Goal: Information Seeking & Learning: Learn about a topic

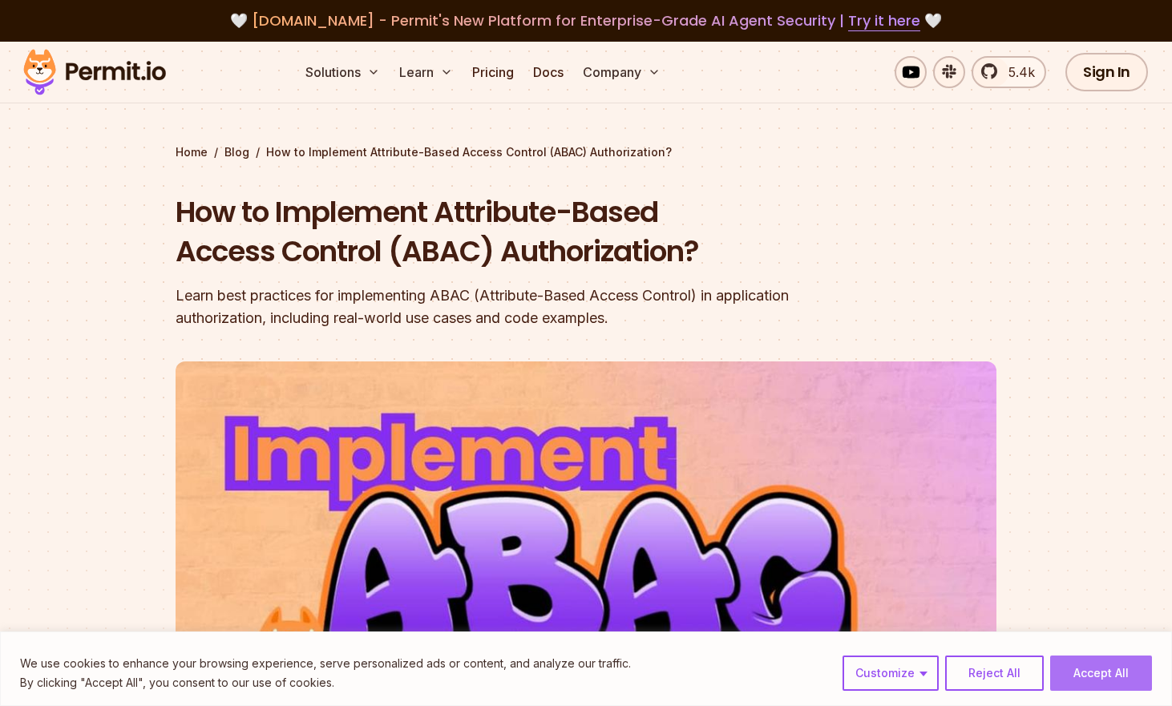
click at [1120, 677] on button "Accept All" at bounding box center [1101, 673] width 102 height 35
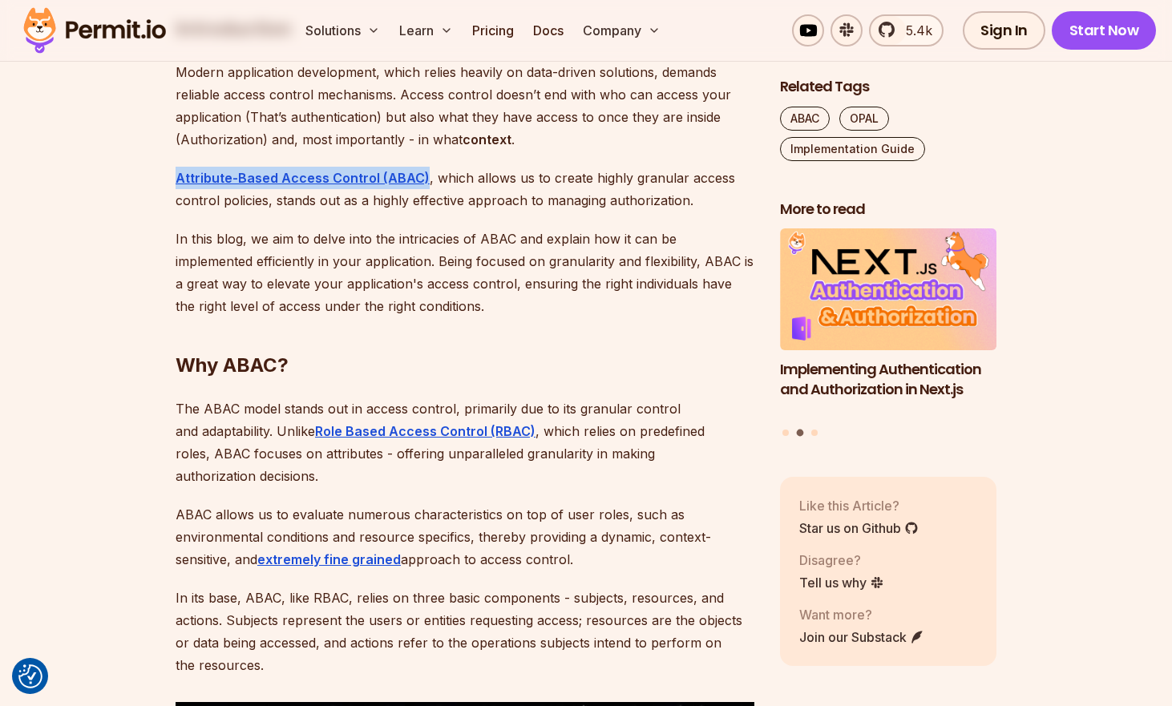
scroll to position [1065, 0]
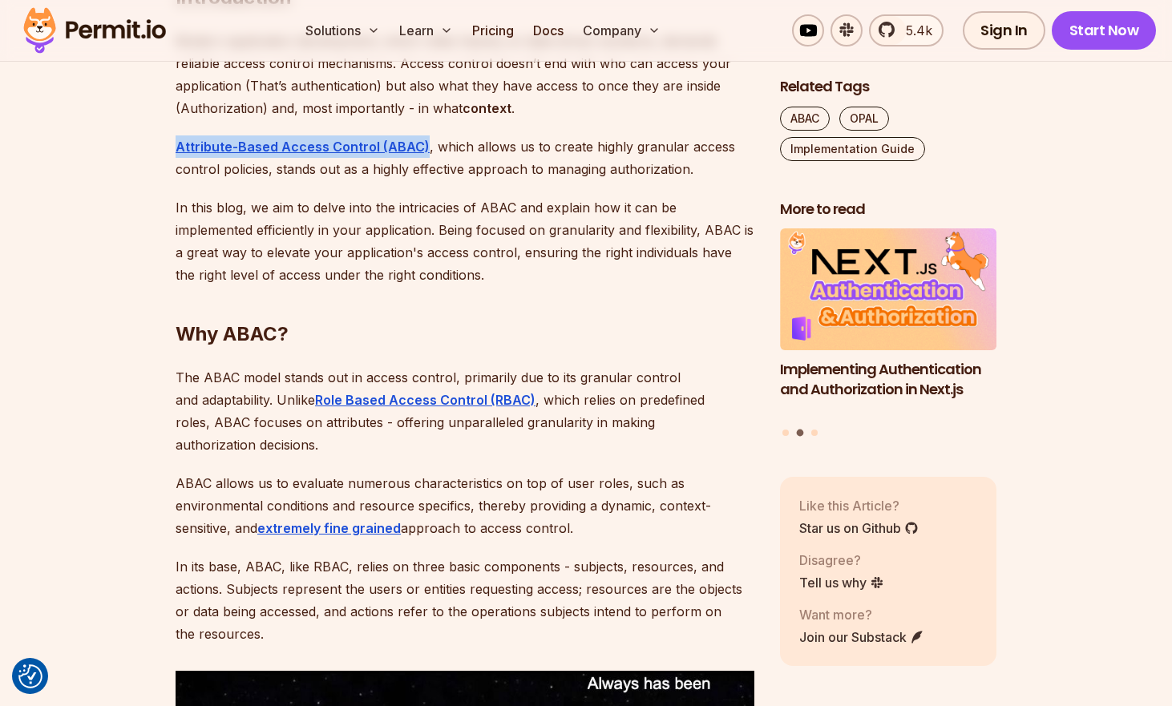
click at [498, 295] on h2 "Why ABAC?" at bounding box center [465, 302] width 579 height 90
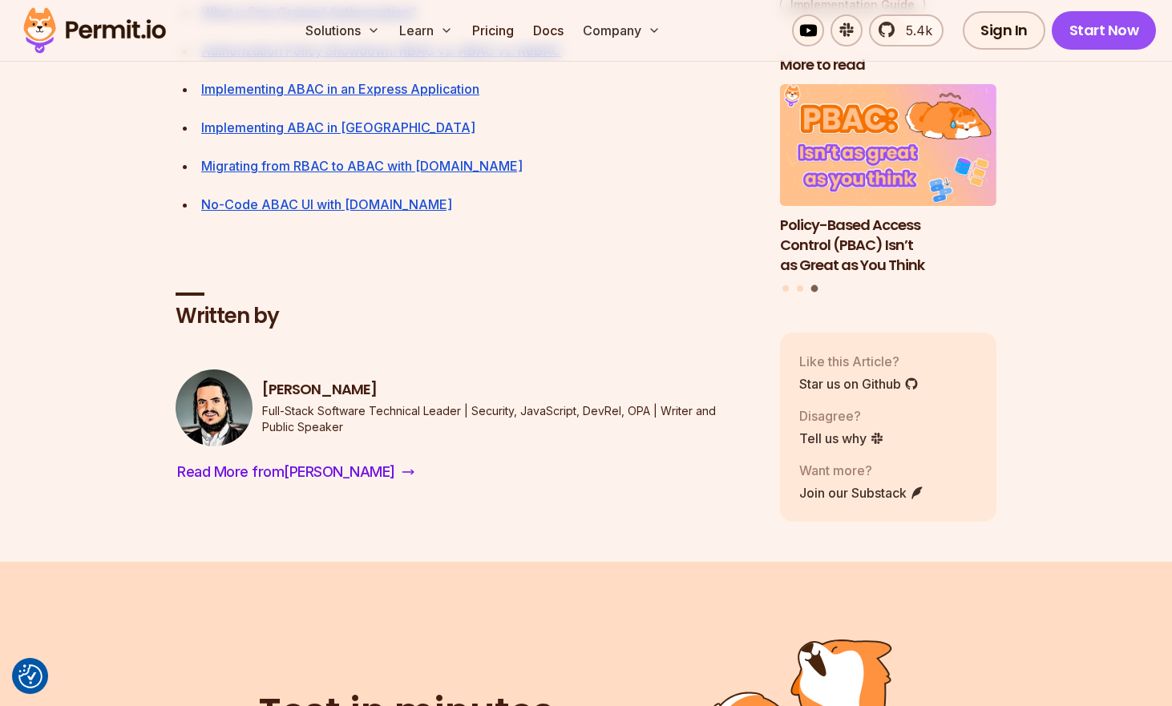
scroll to position [7944, 0]
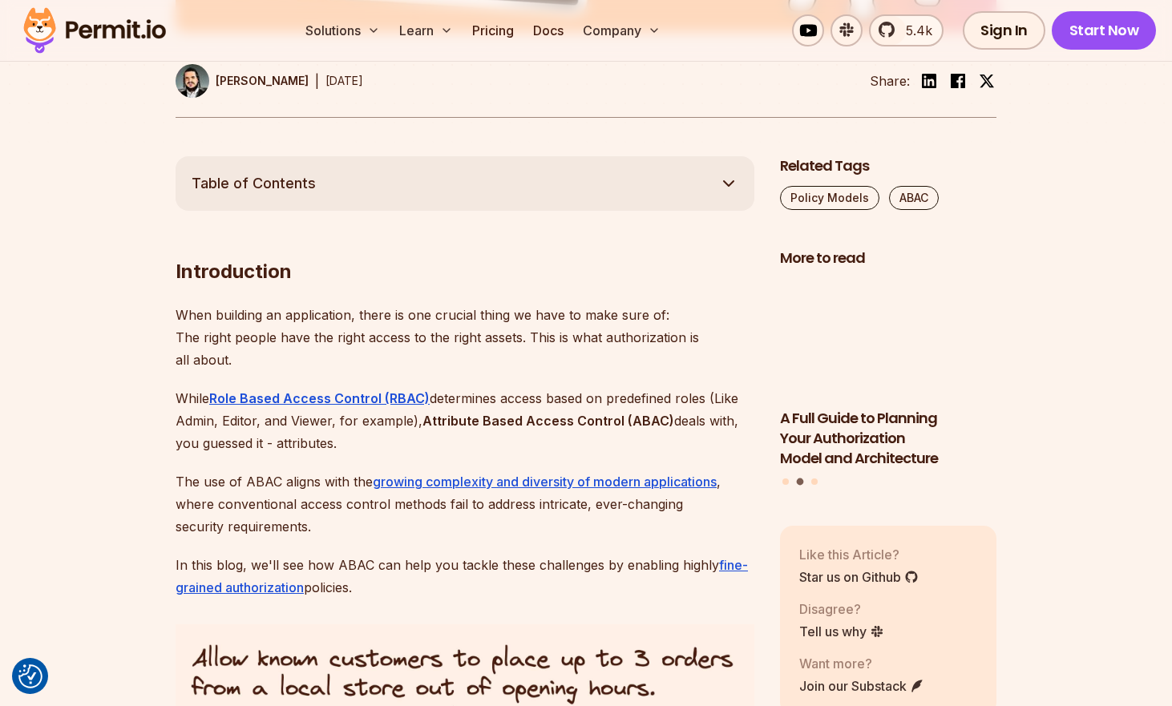
scroll to position [770, 0]
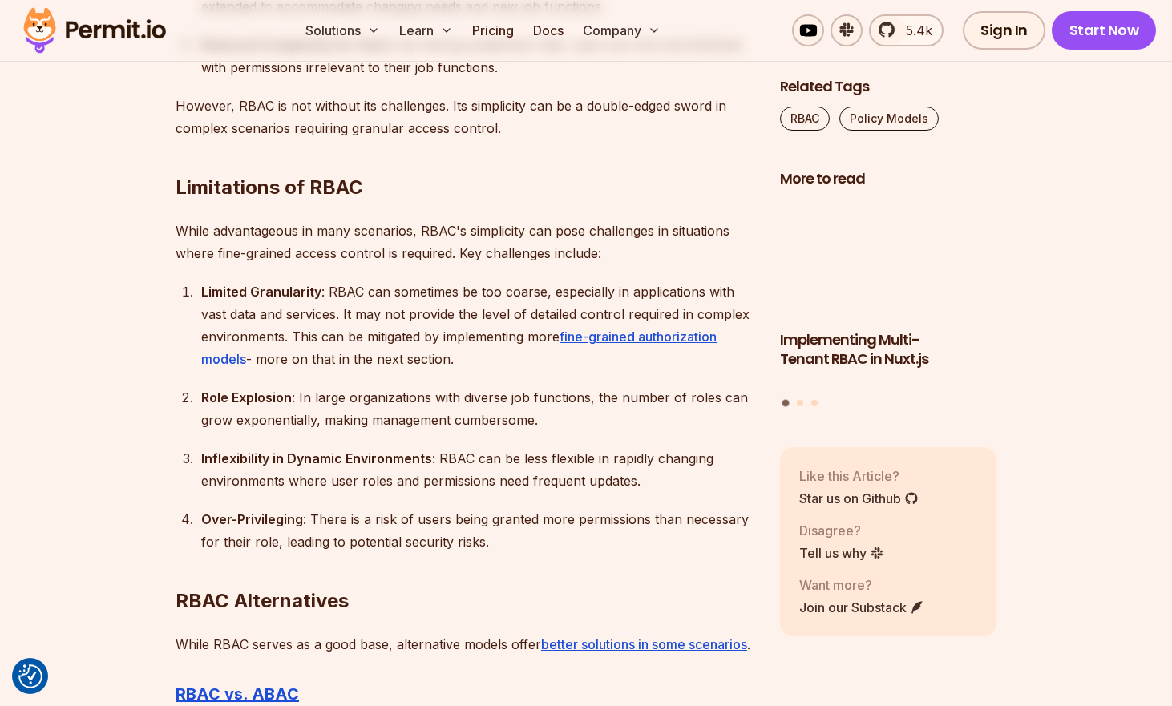
scroll to position [3751, 0]
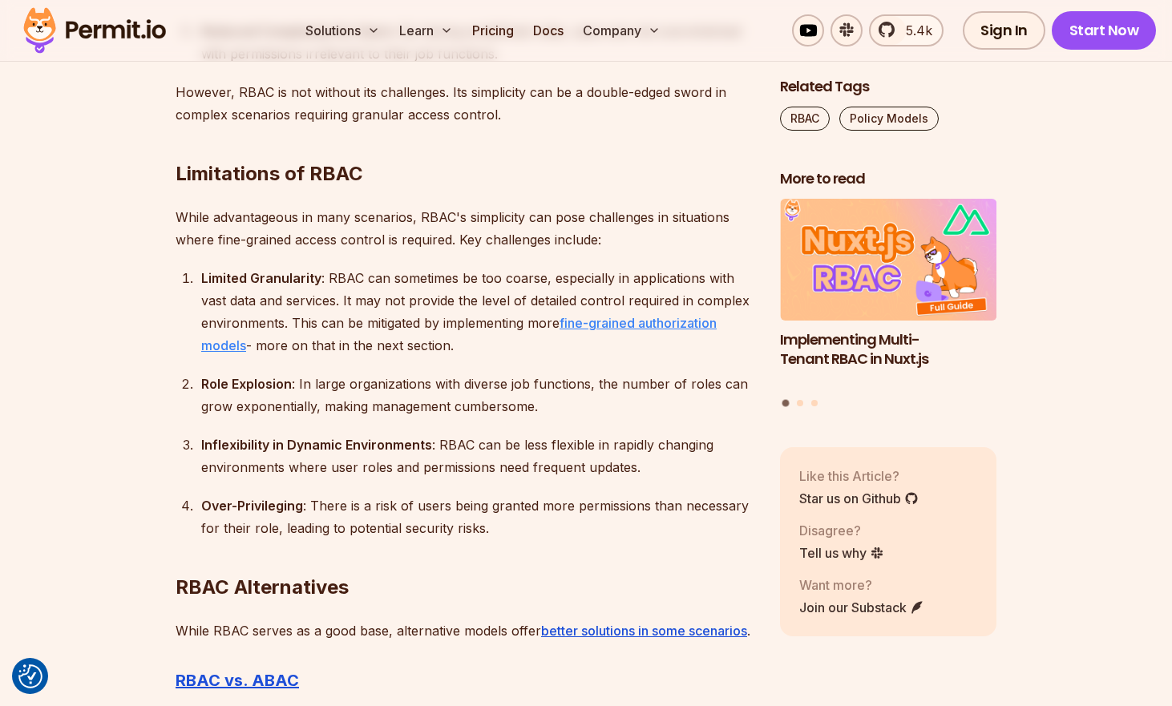
click at [582, 324] on link "fine-grained authorization models" at bounding box center [458, 334] width 515 height 38
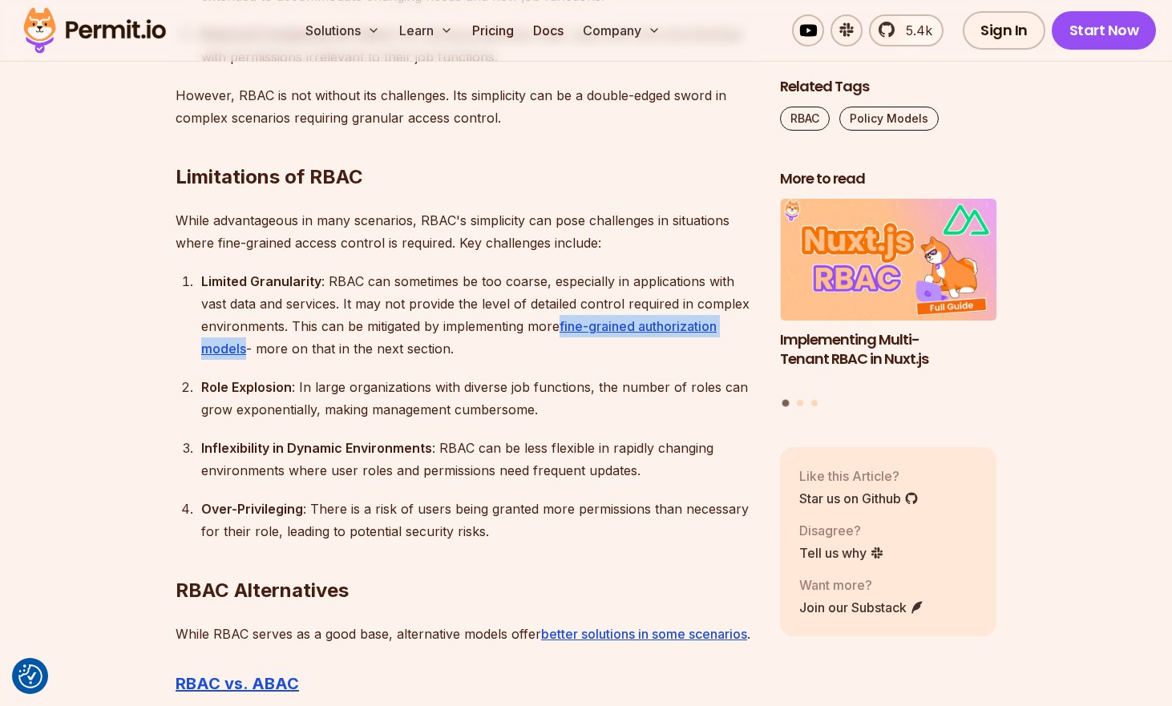
scroll to position [3766, 0]
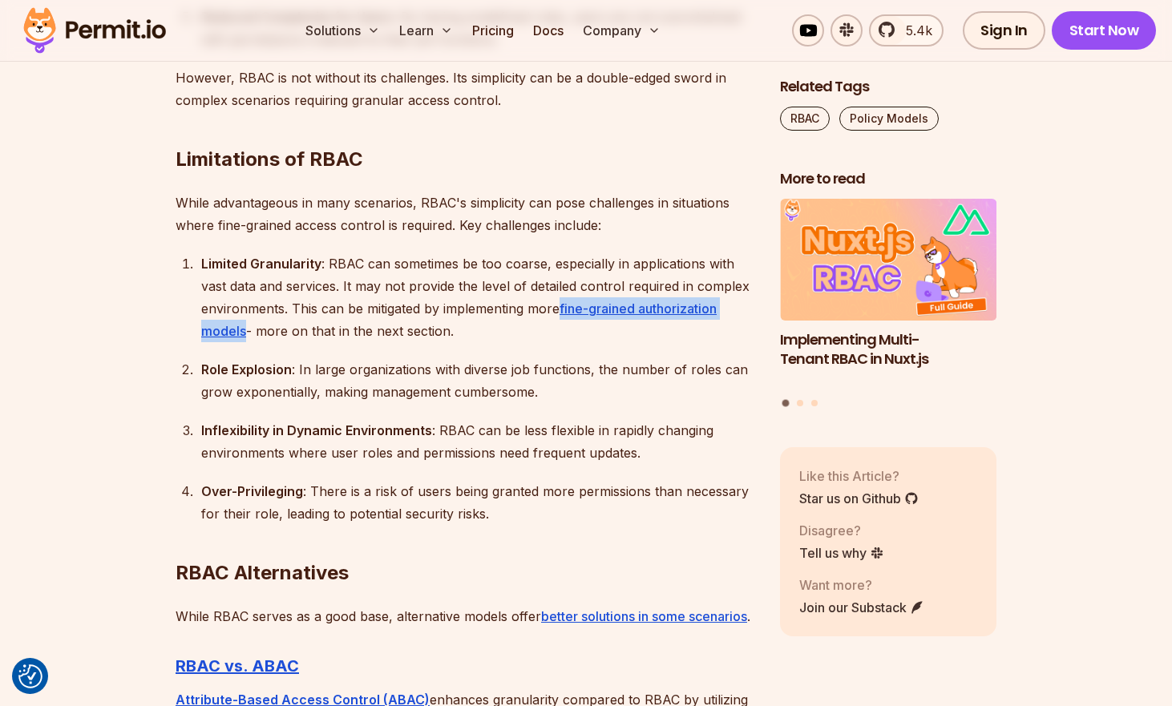
click at [131, 371] on section "Table of Contents Introduction Role-Based Access Control (RBAC) is a cornerston…" at bounding box center [586, 117] width 1172 height 5907
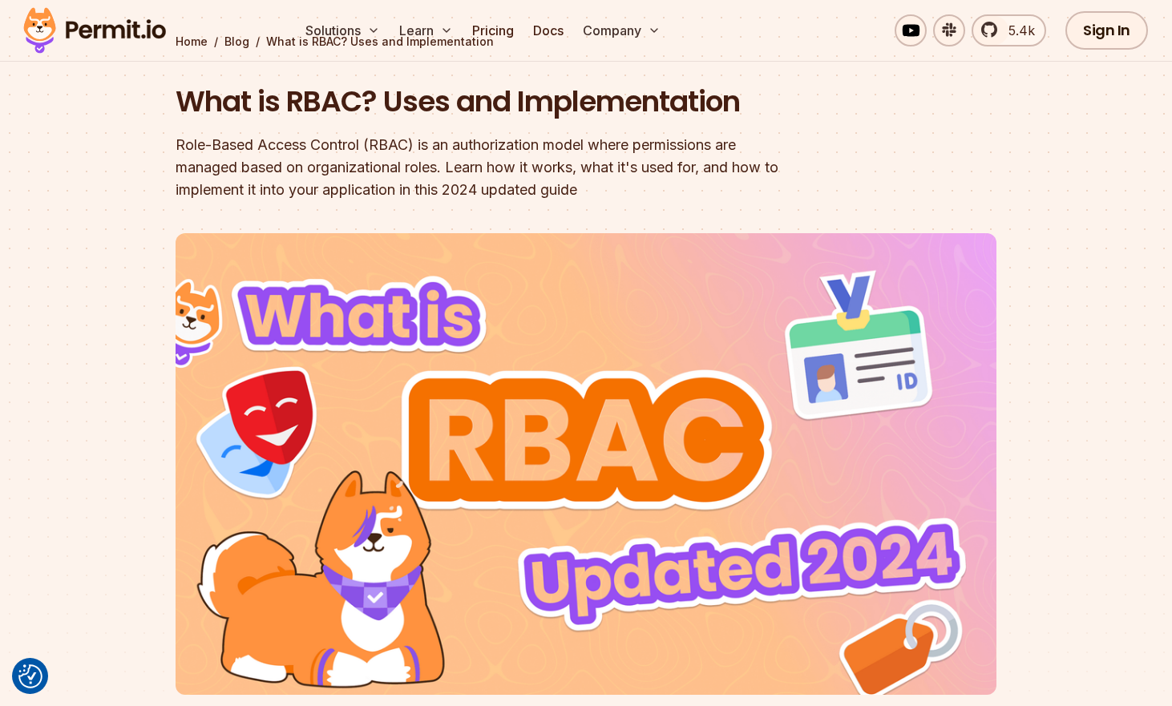
scroll to position [0, 0]
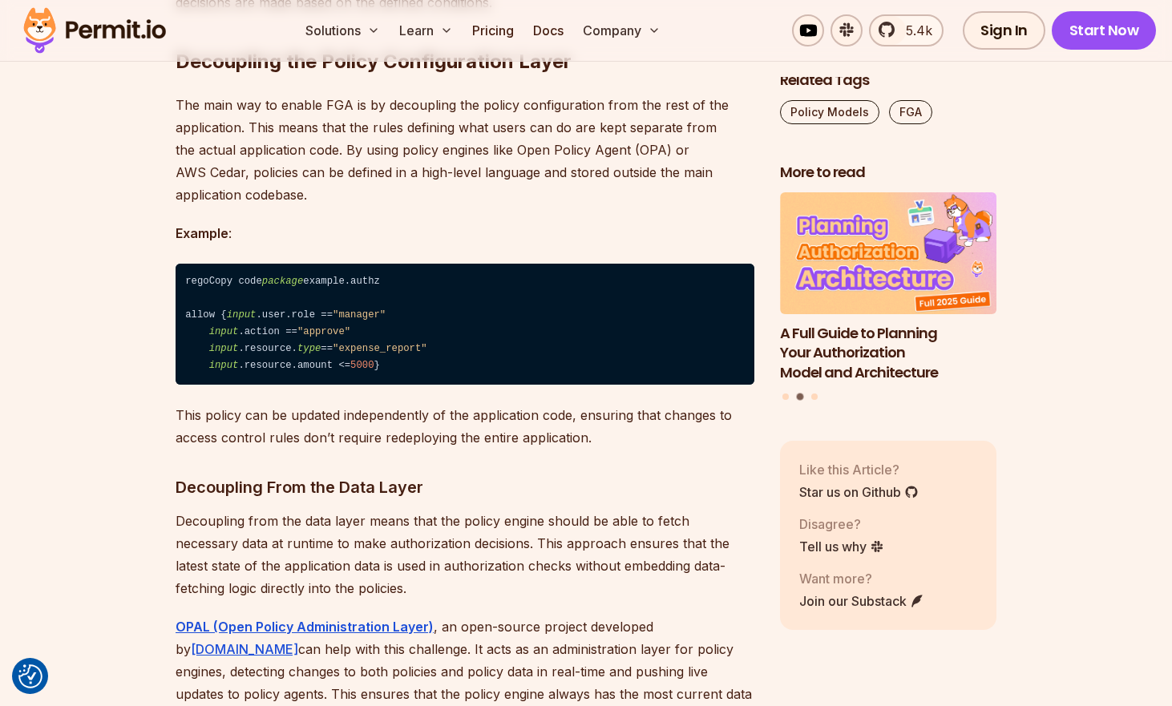
scroll to position [10929, 0]
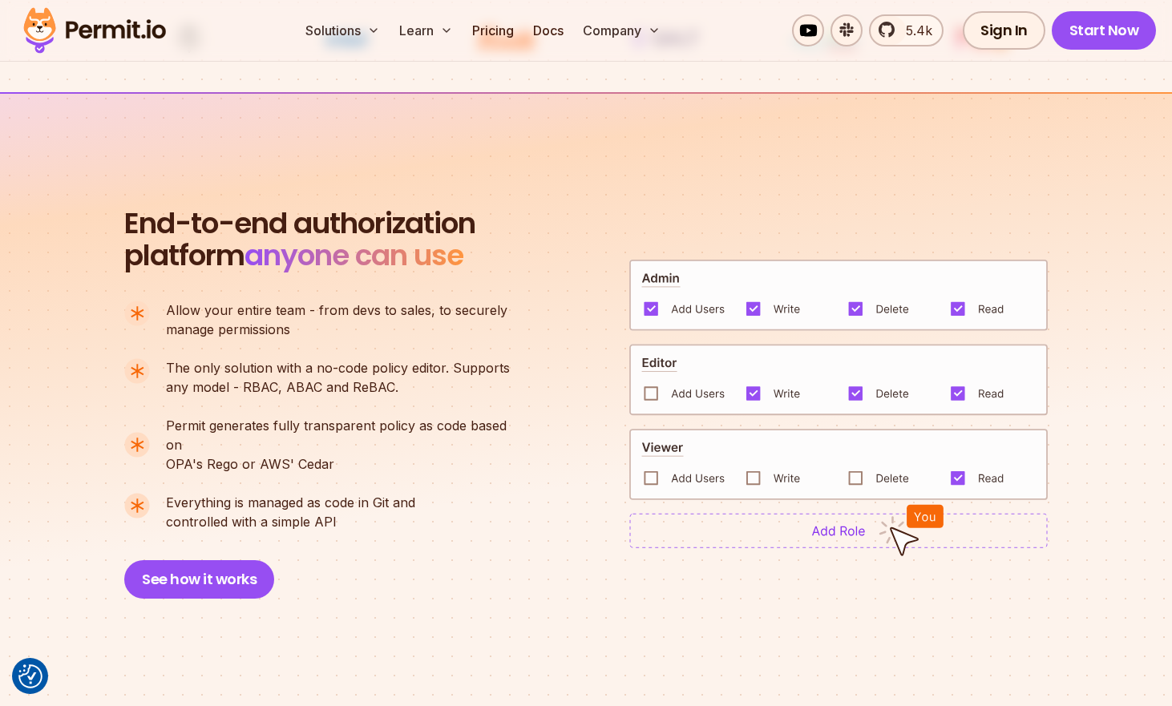
scroll to position [994, 0]
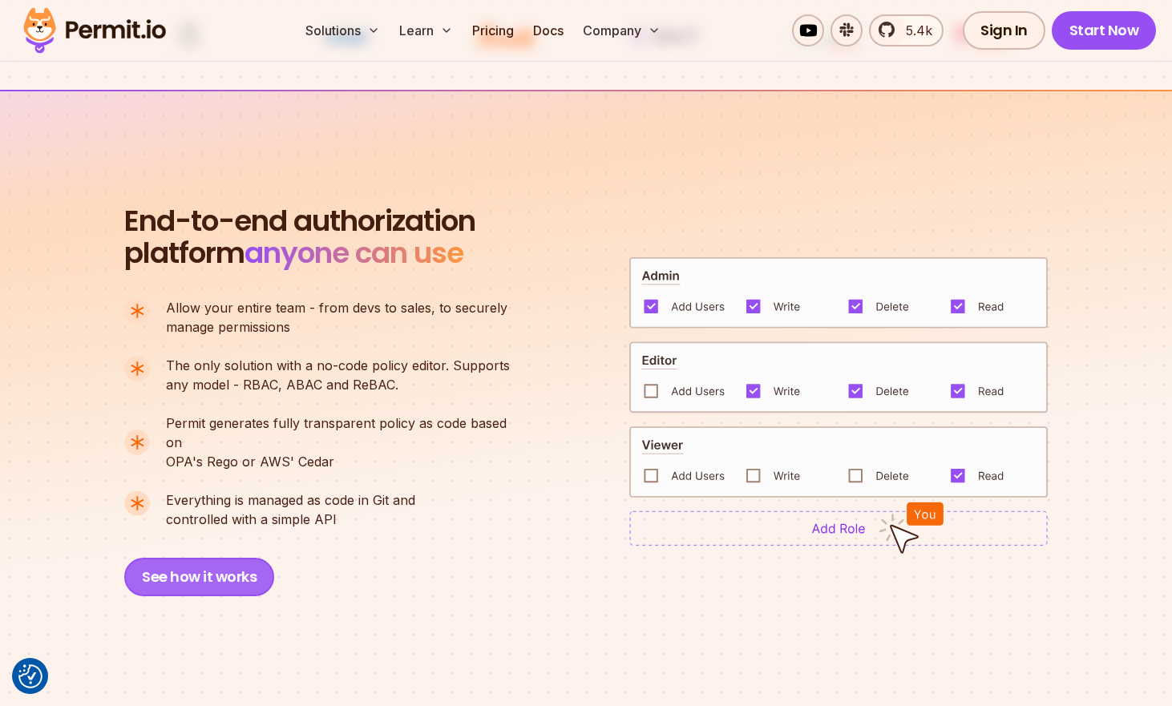
click at [195, 558] on button "See how it works" at bounding box center [199, 577] width 150 height 38
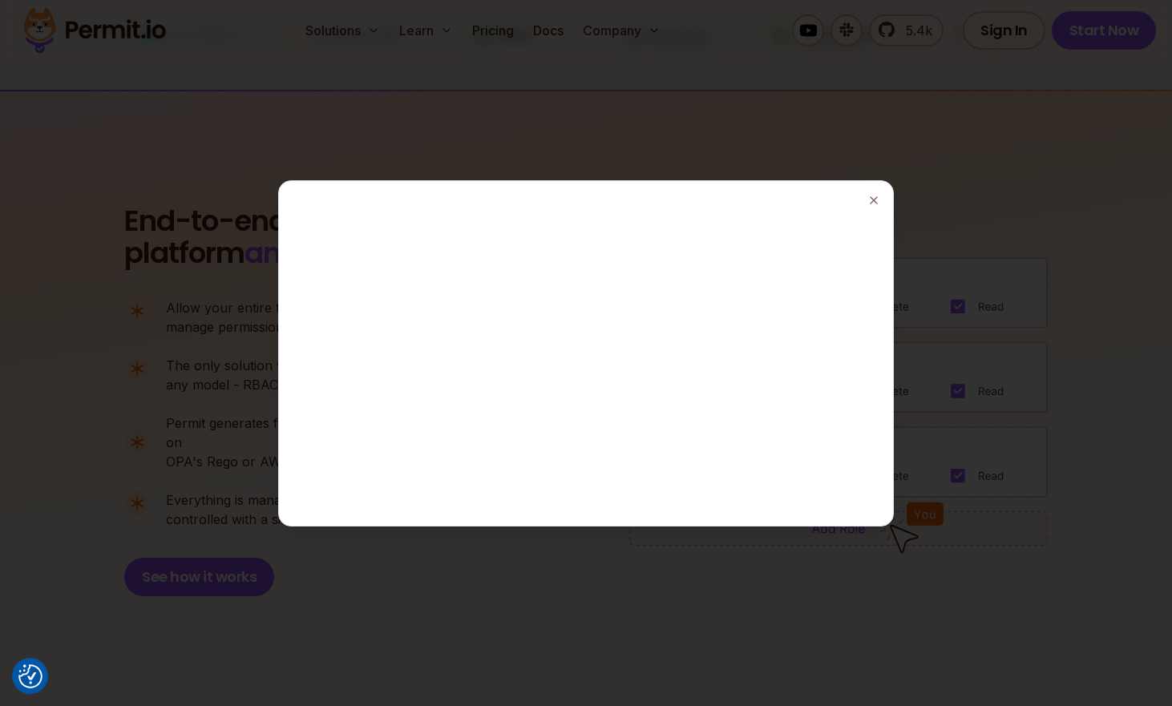
click at [857, 141] on div at bounding box center [586, 353] width 1172 height 706
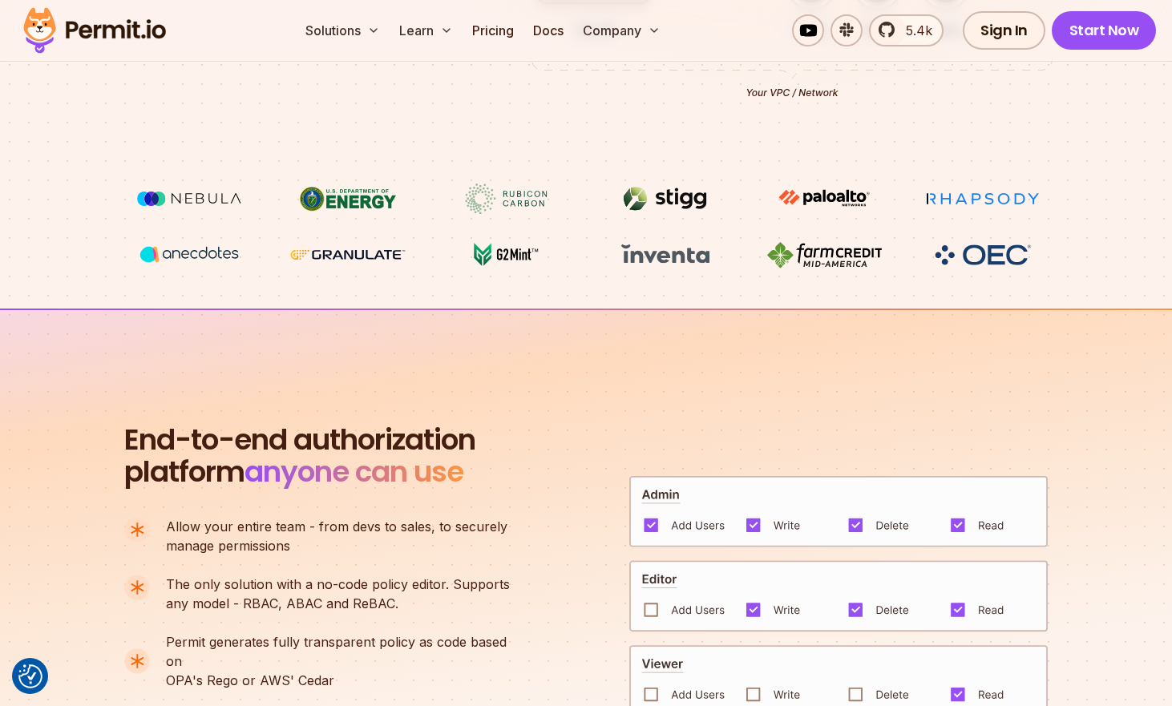
scroll to position [630, 0]
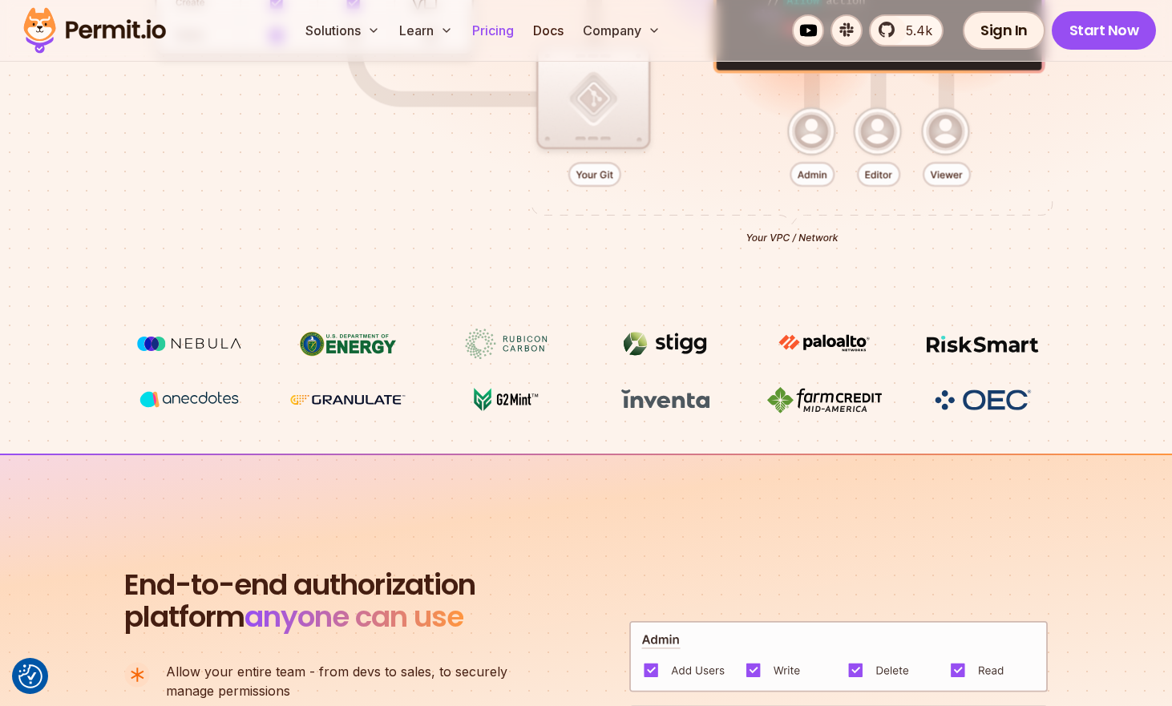
click at [504, 32] on link "Pricing" at bounding box center [493, 30] width 55 height 32
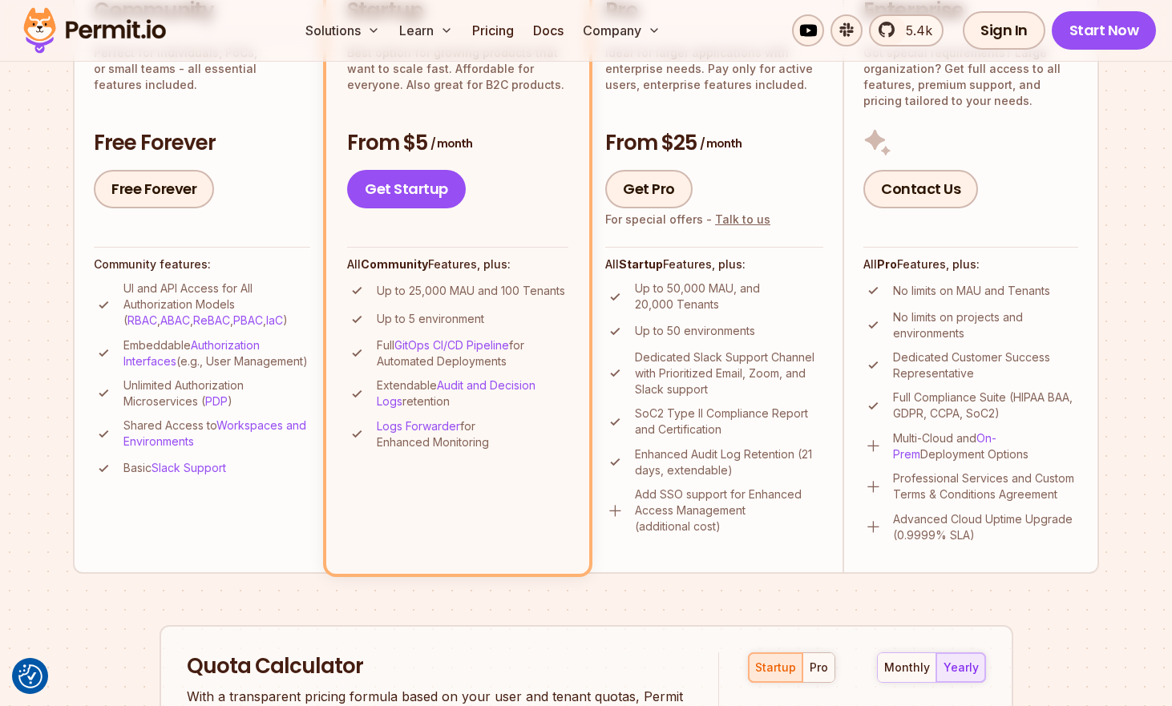
scroll to position [459, 0]
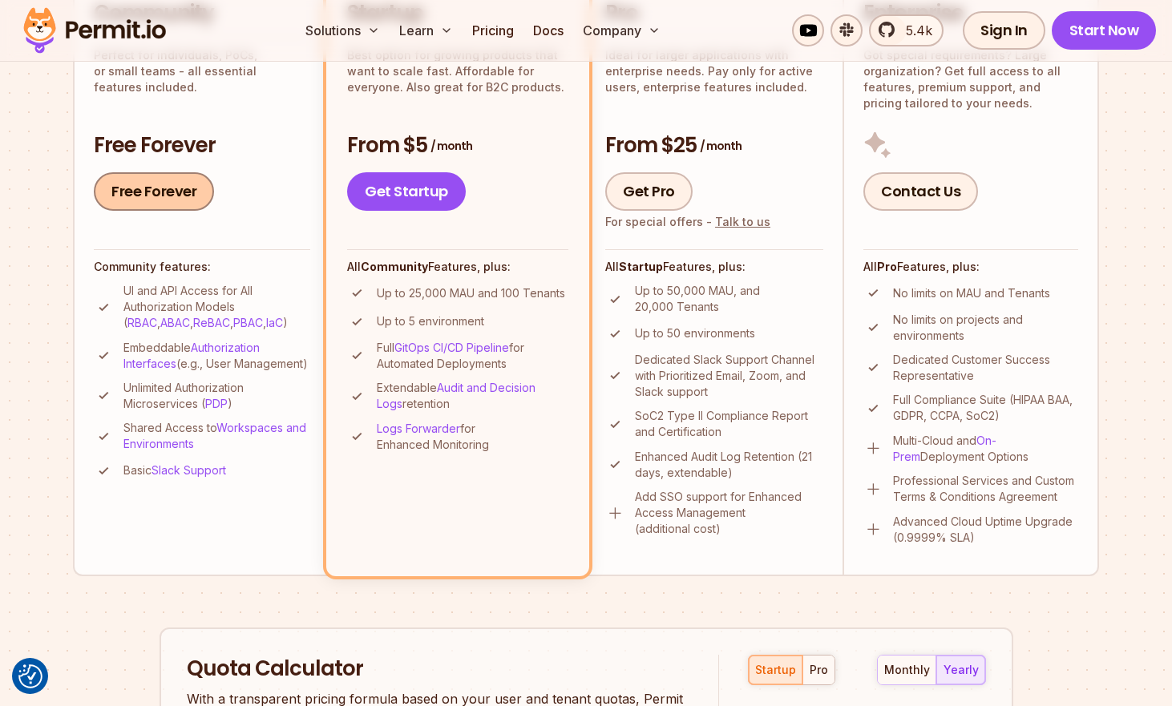
click at [152, 177] on link "Free Forever" at bounding box center [154, 191] width 120 height 38
